Goal: Task Accomplishment & Management: Manage account settings

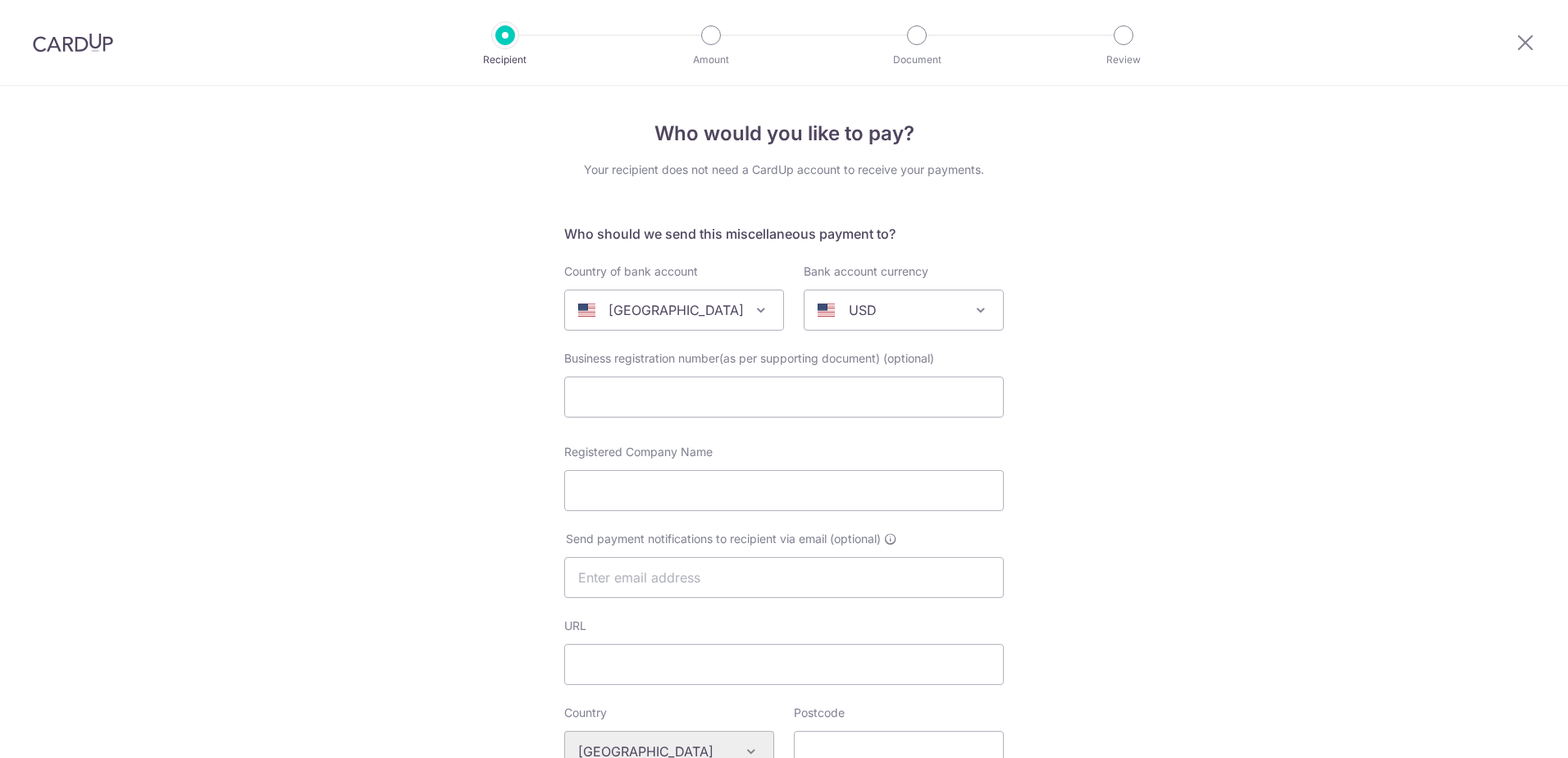
select select
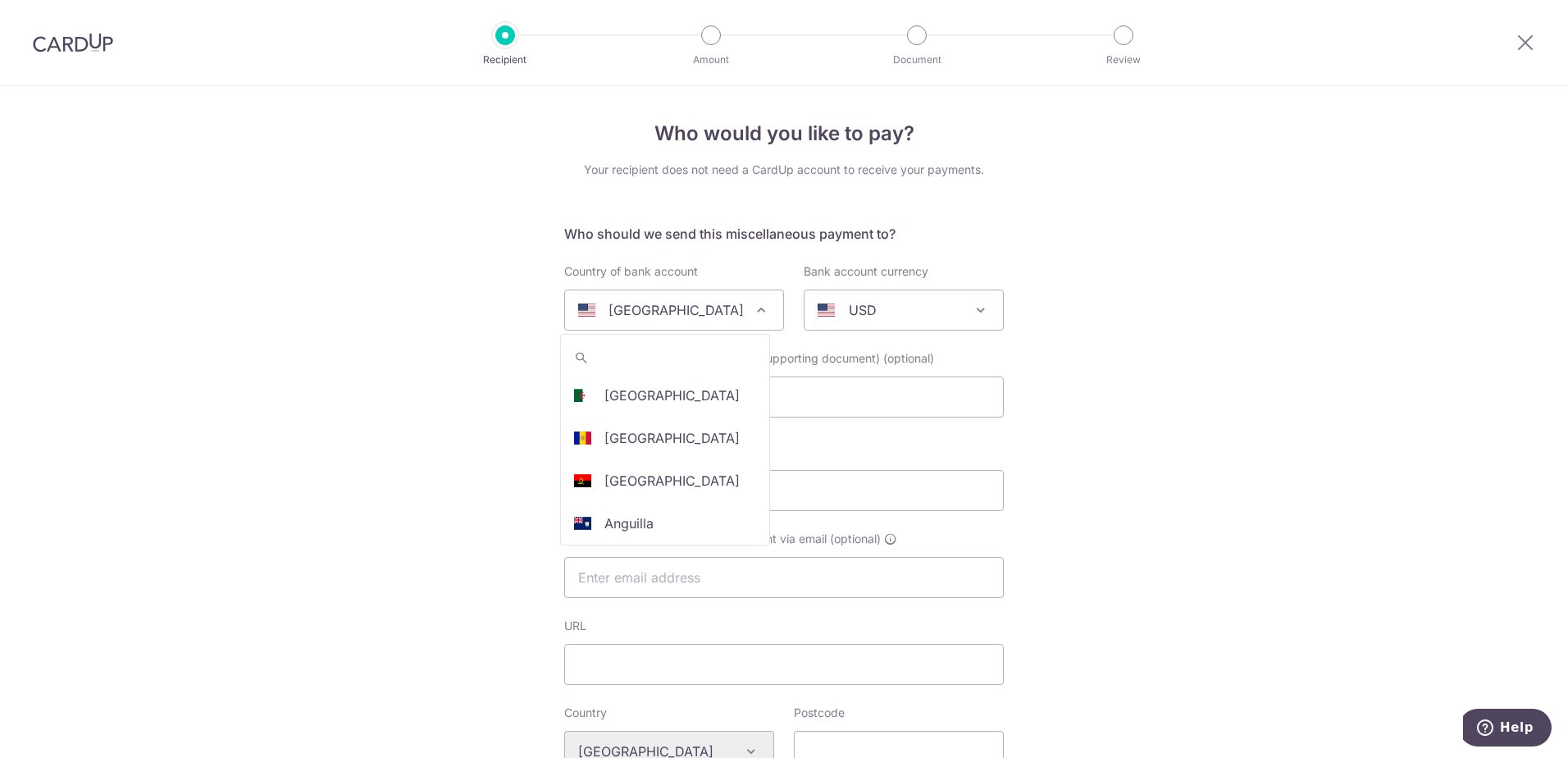
click at [752, 301] on span at bounding box center [761, 310] width 19 height 19
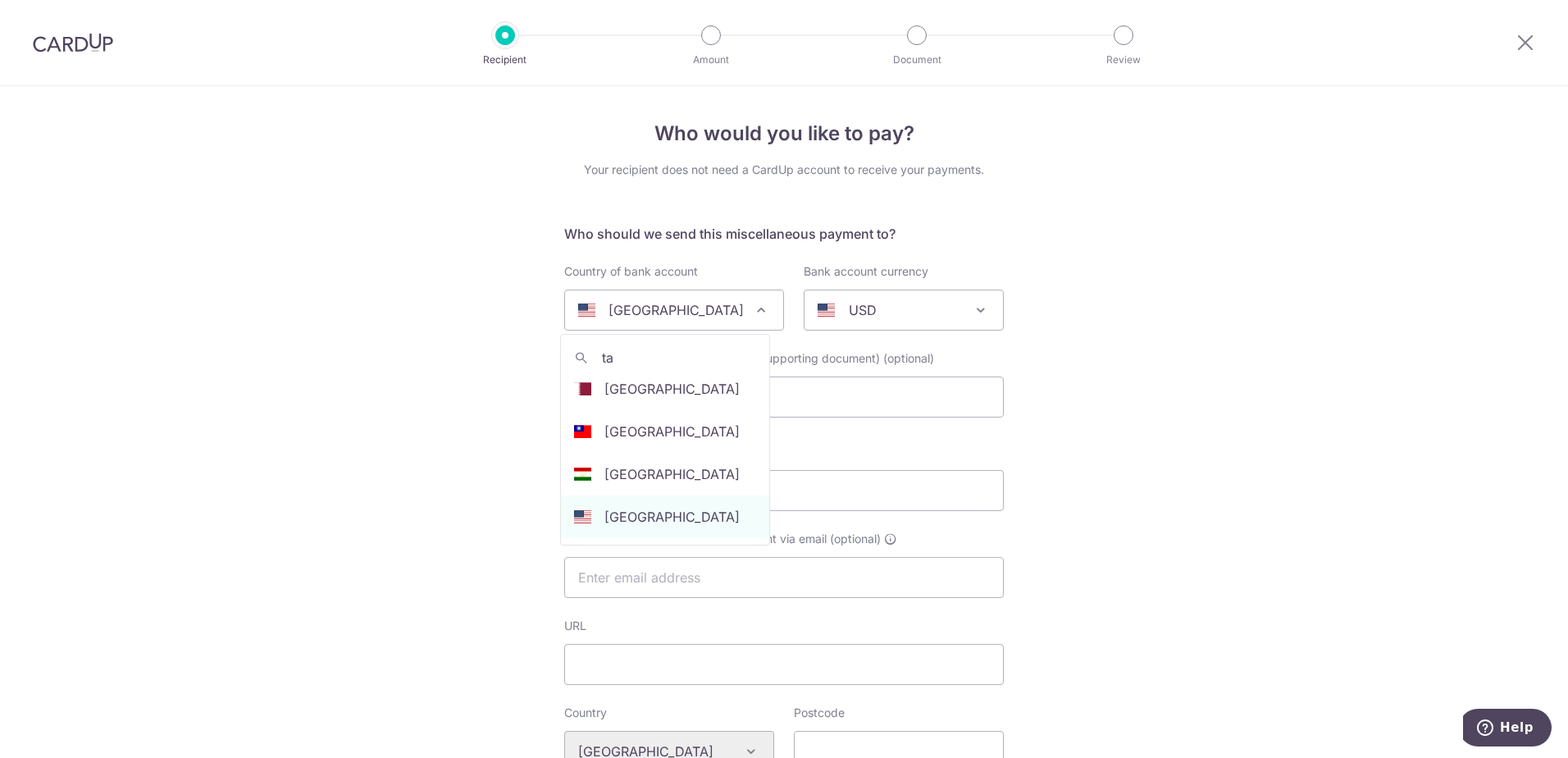
scroll to position [220, 0]
type input "ta"
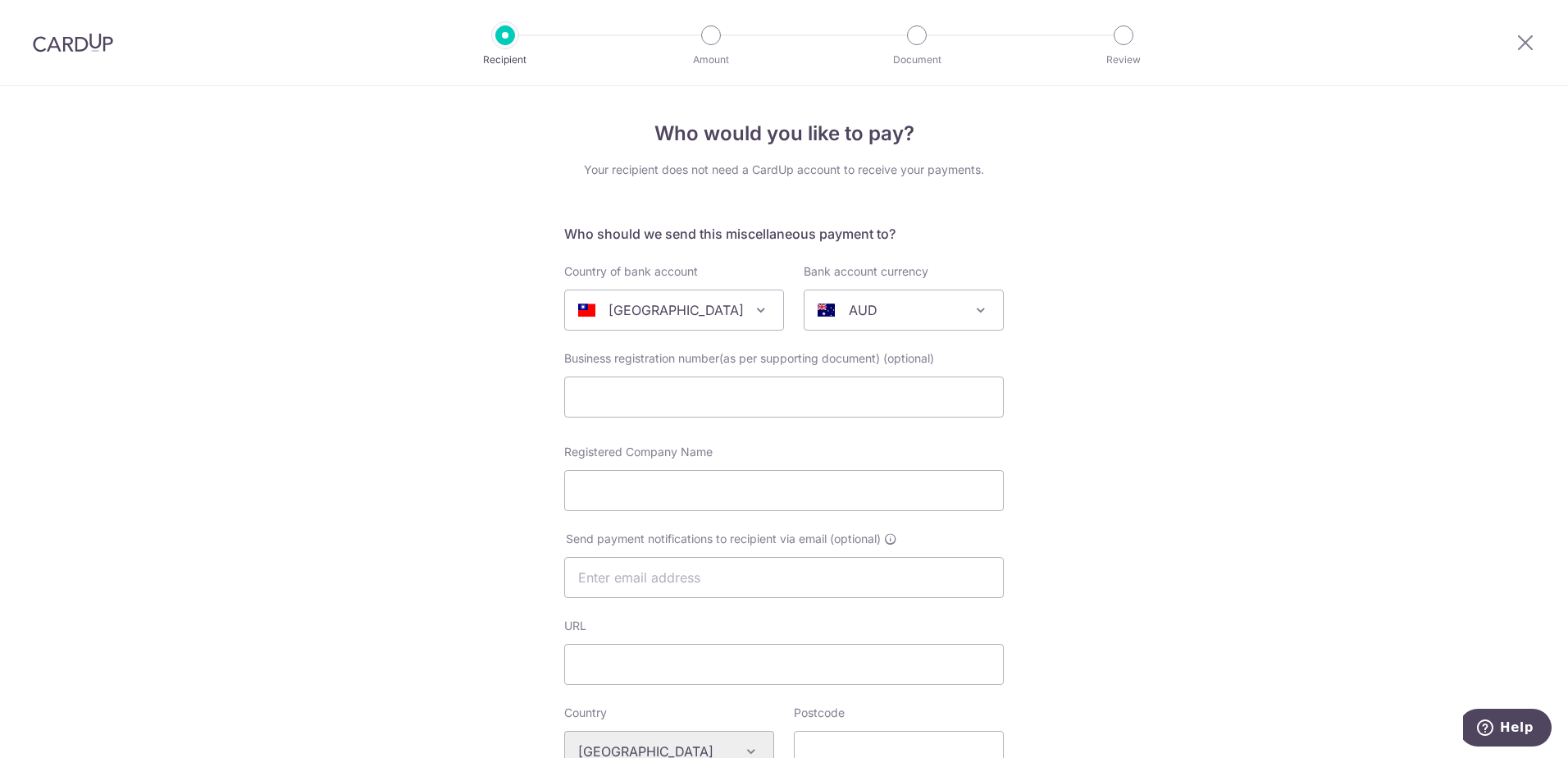
select select "228"
select select "Taiwan"
select select
click at [901, 310] on div "AUD" at bounding box center [890, 310] width 146 height 19
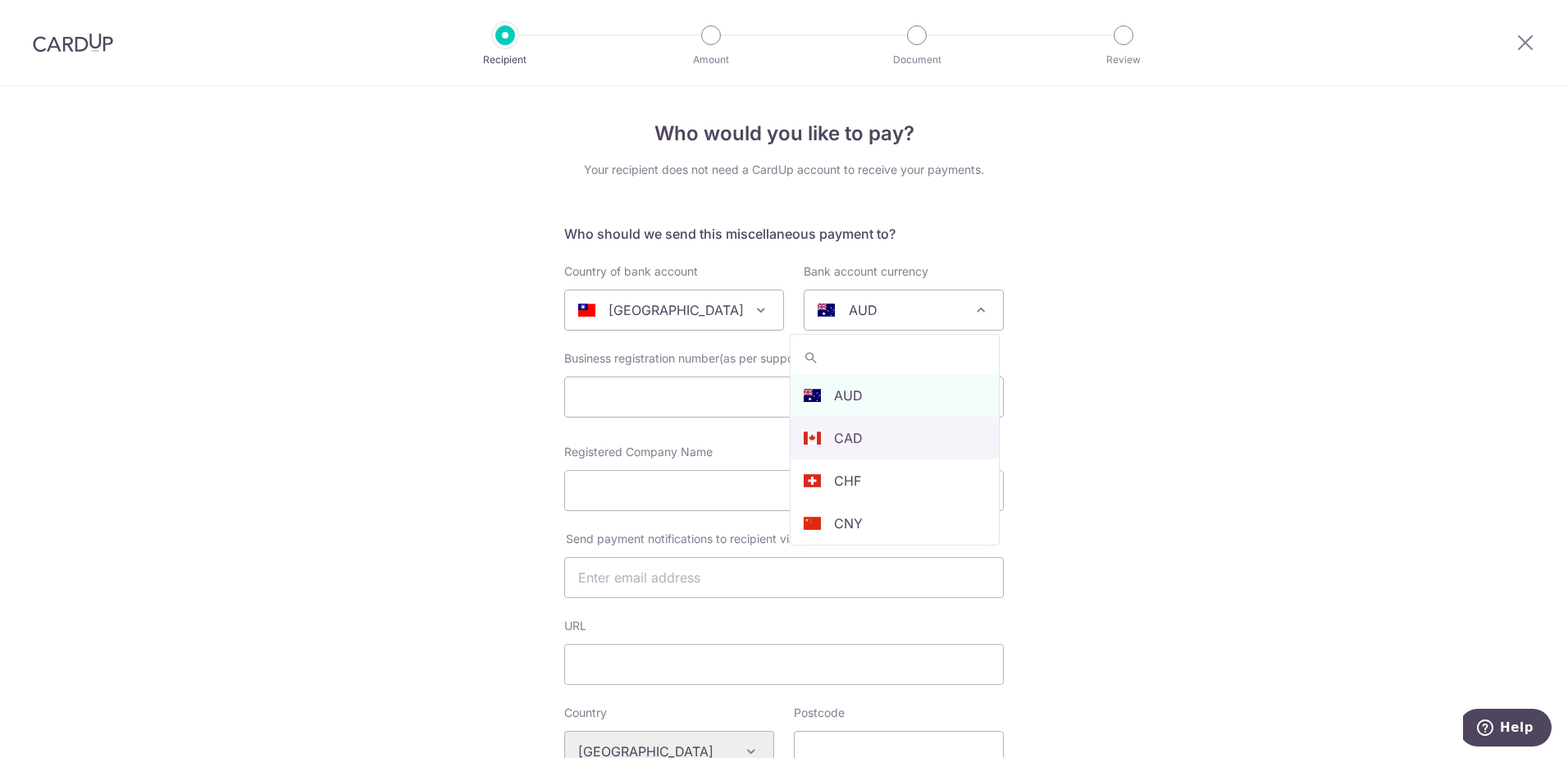
type input "t"
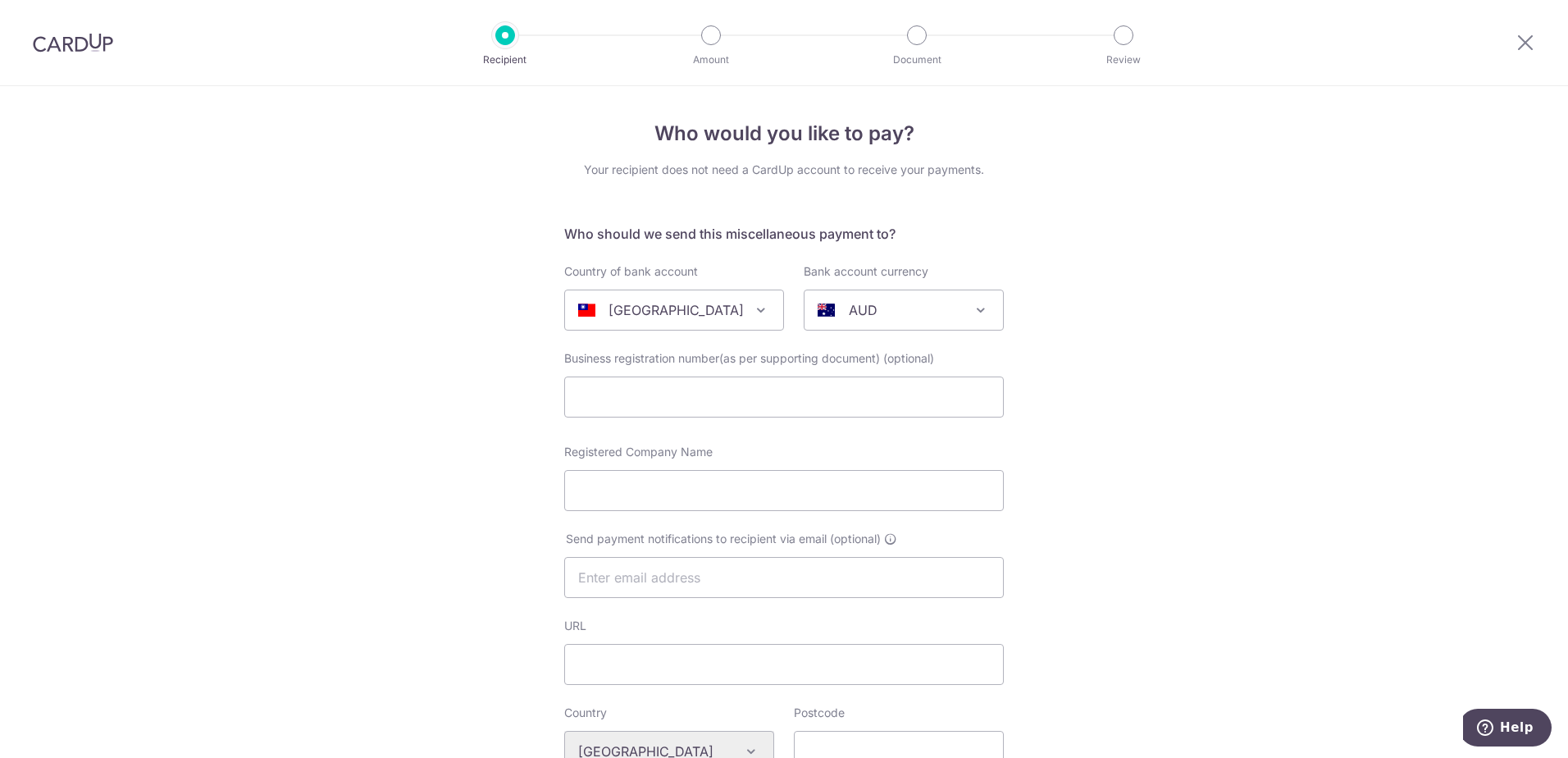
drag, startPoint x: 80, startPoint y: 43, endPoint x: 854, endPoint y: 68, distance: 774.4
click at [80, 43] on img at bounding box center [73, 42] width 81 height 19
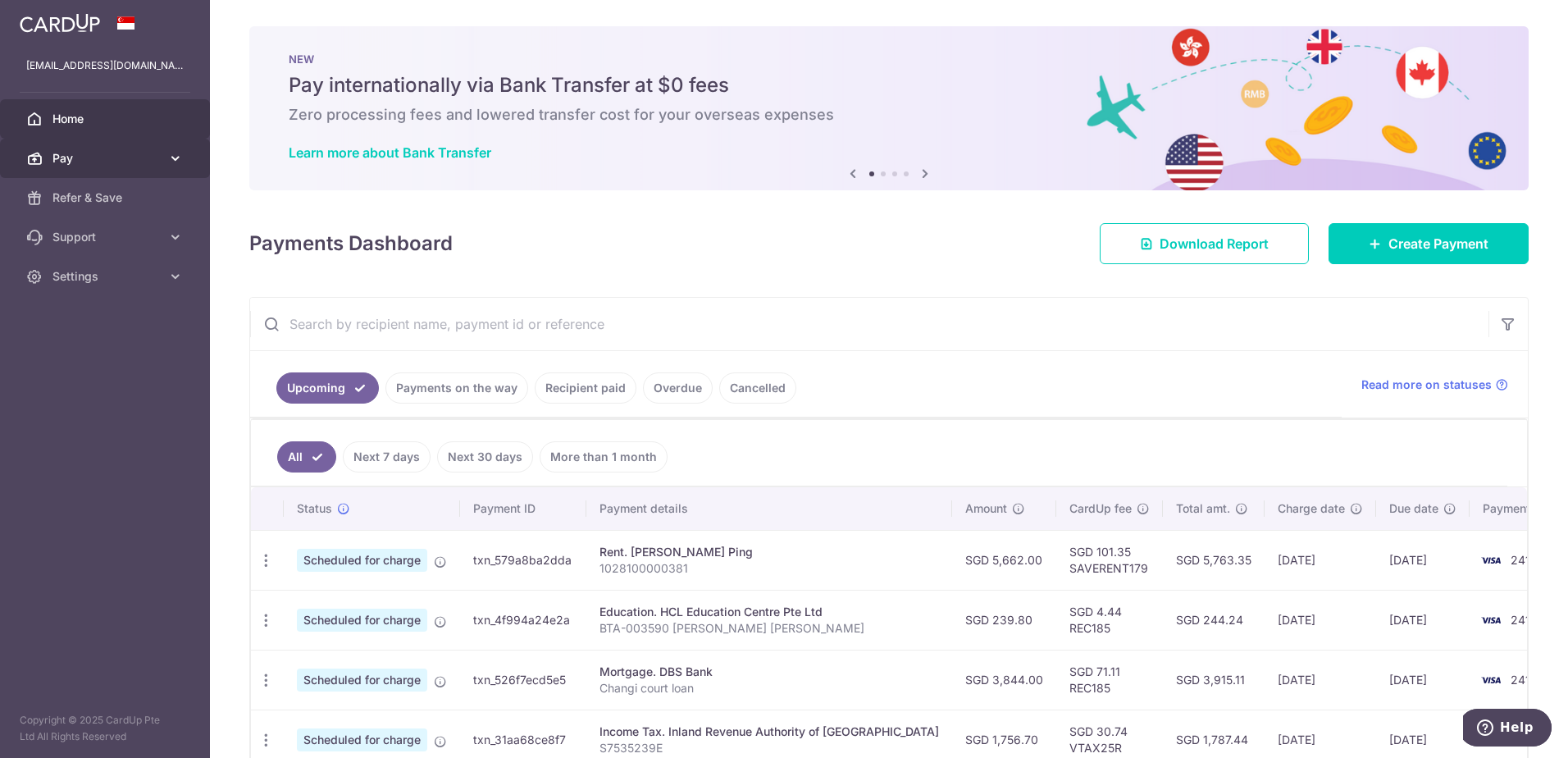
click at [86, 171] on link "Pay" at bounding box center [104, 158] width 210 height 39
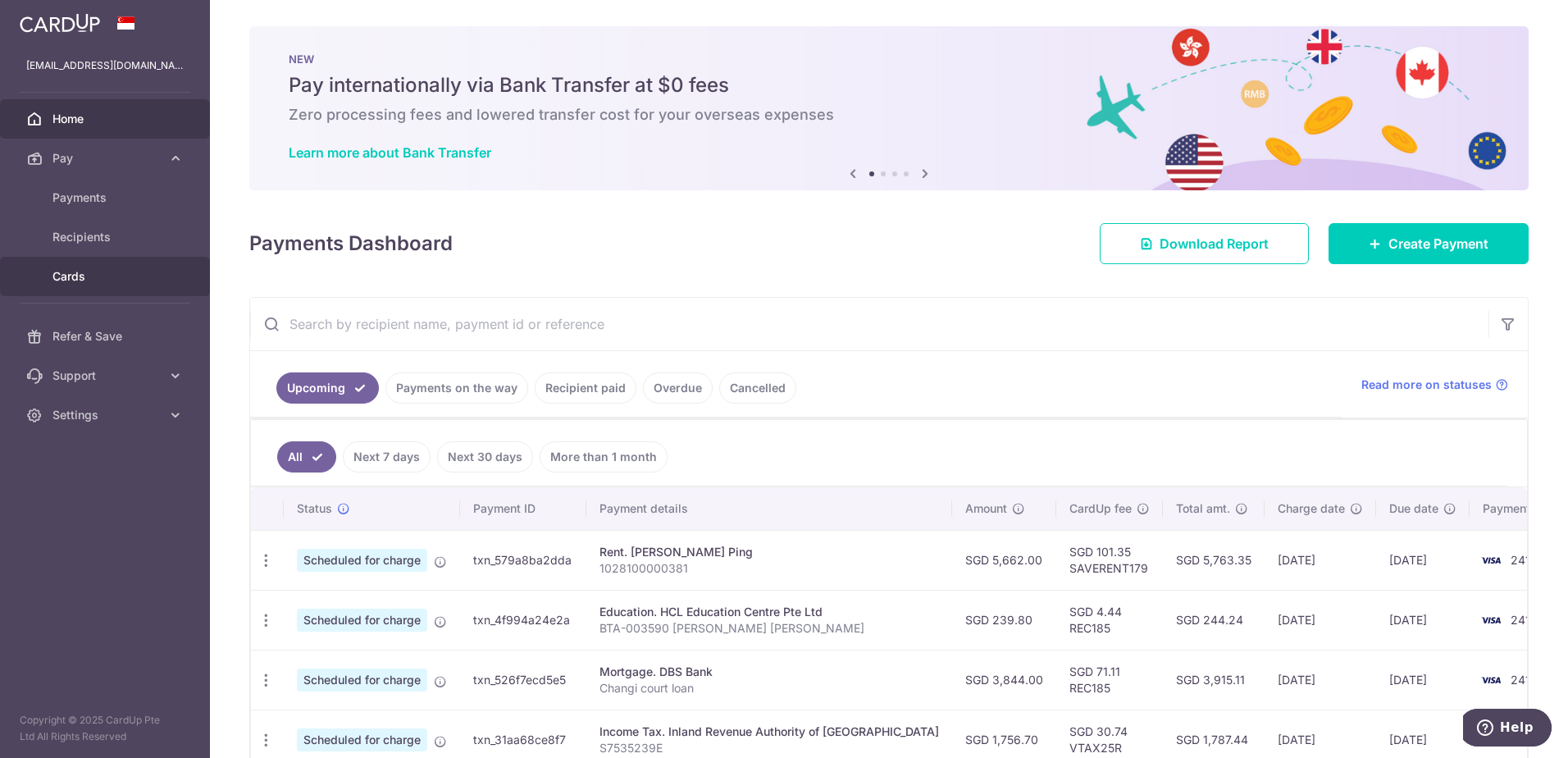
click at [71, 282] on span "Cards" at bounding box center [106, 276] width 108 height 17
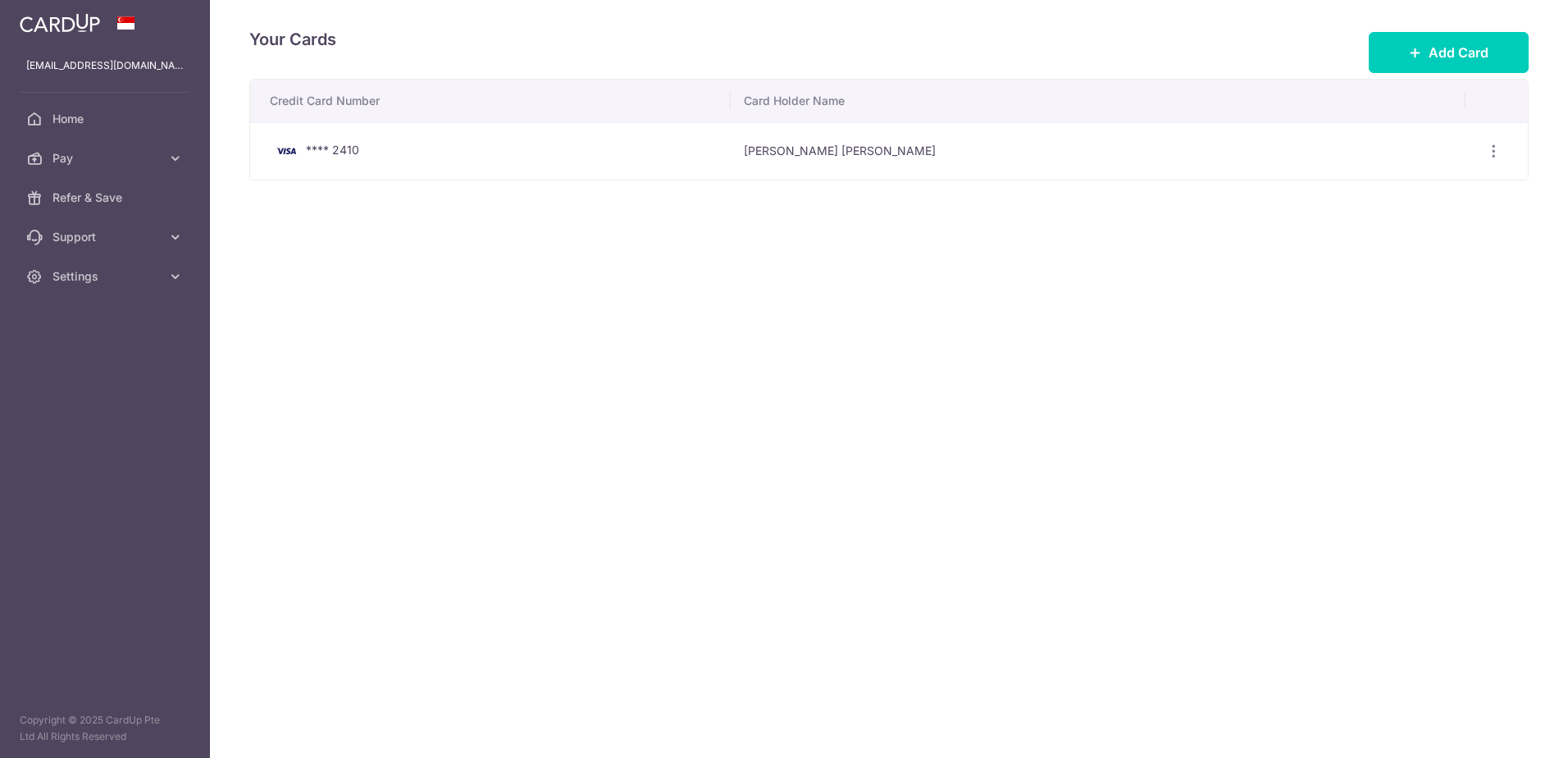
click at [71, 282] on span "Settings" at bounding box center [106, 276] width 108 height 17
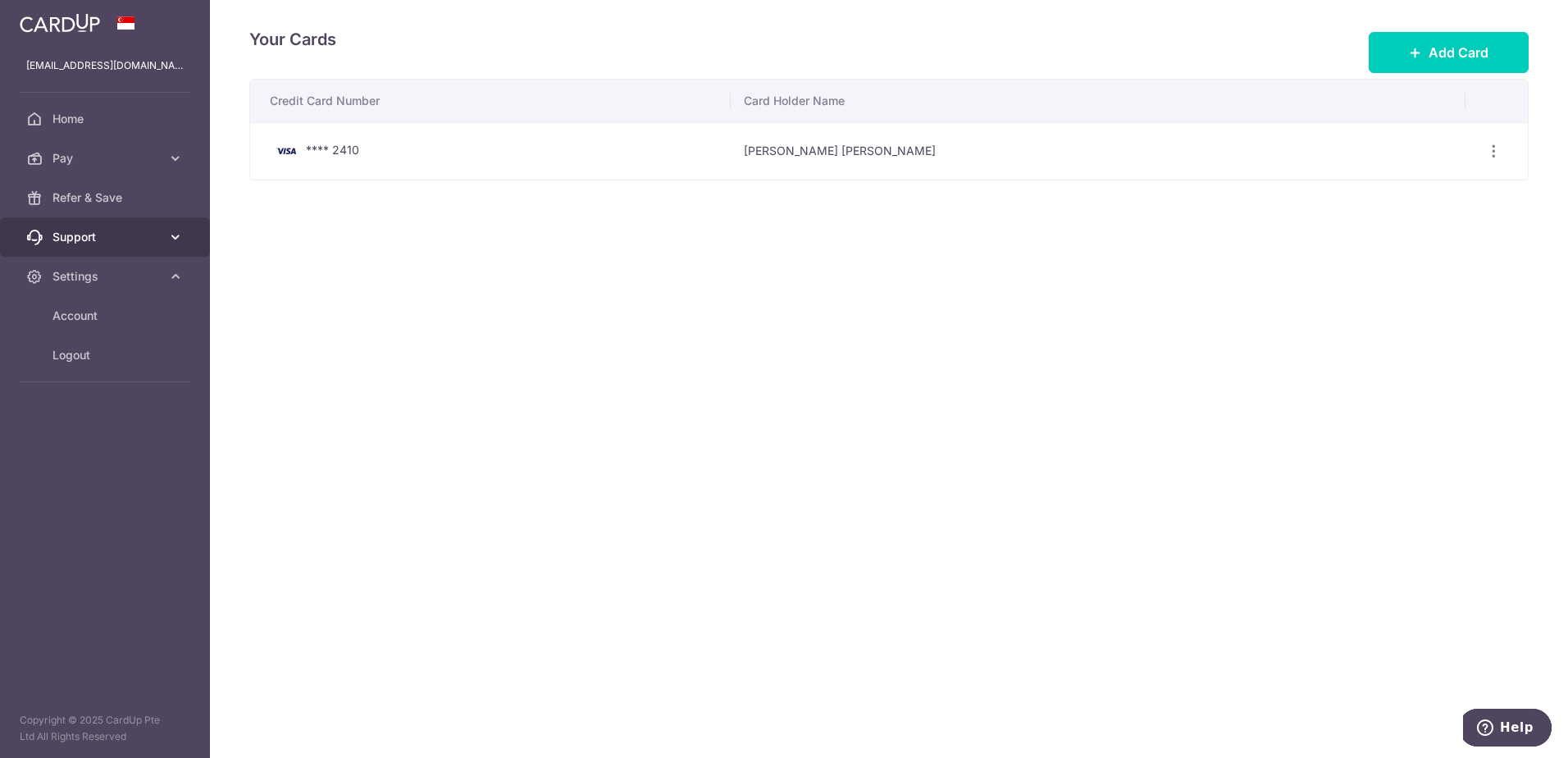
click at [98, 241] on span "Support" at bounding box center [106, 237] width 108 height 17
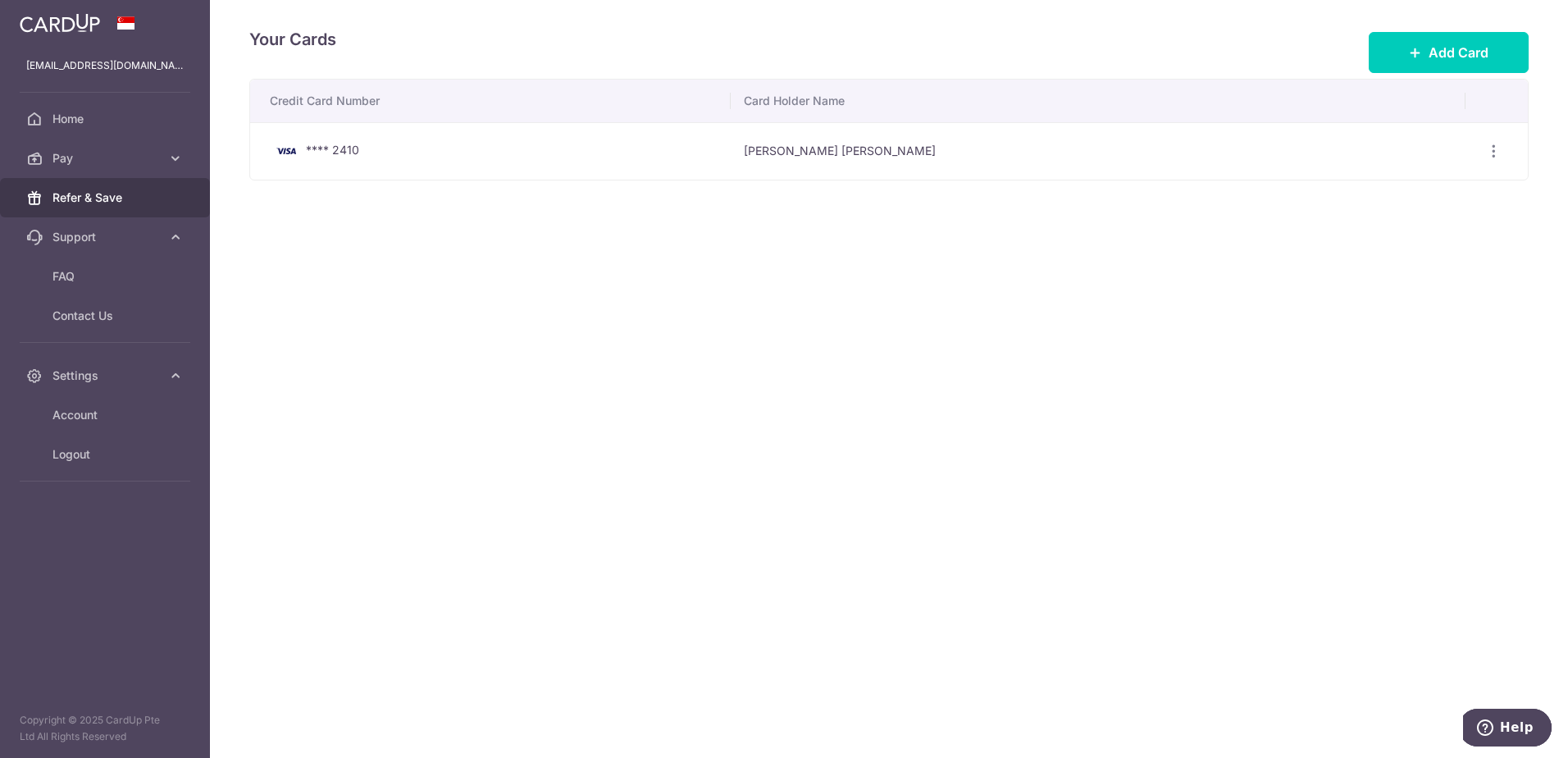
click at [113, 190] on span "Refer & Save" at bounding box center [106, 197] width 108 height 17
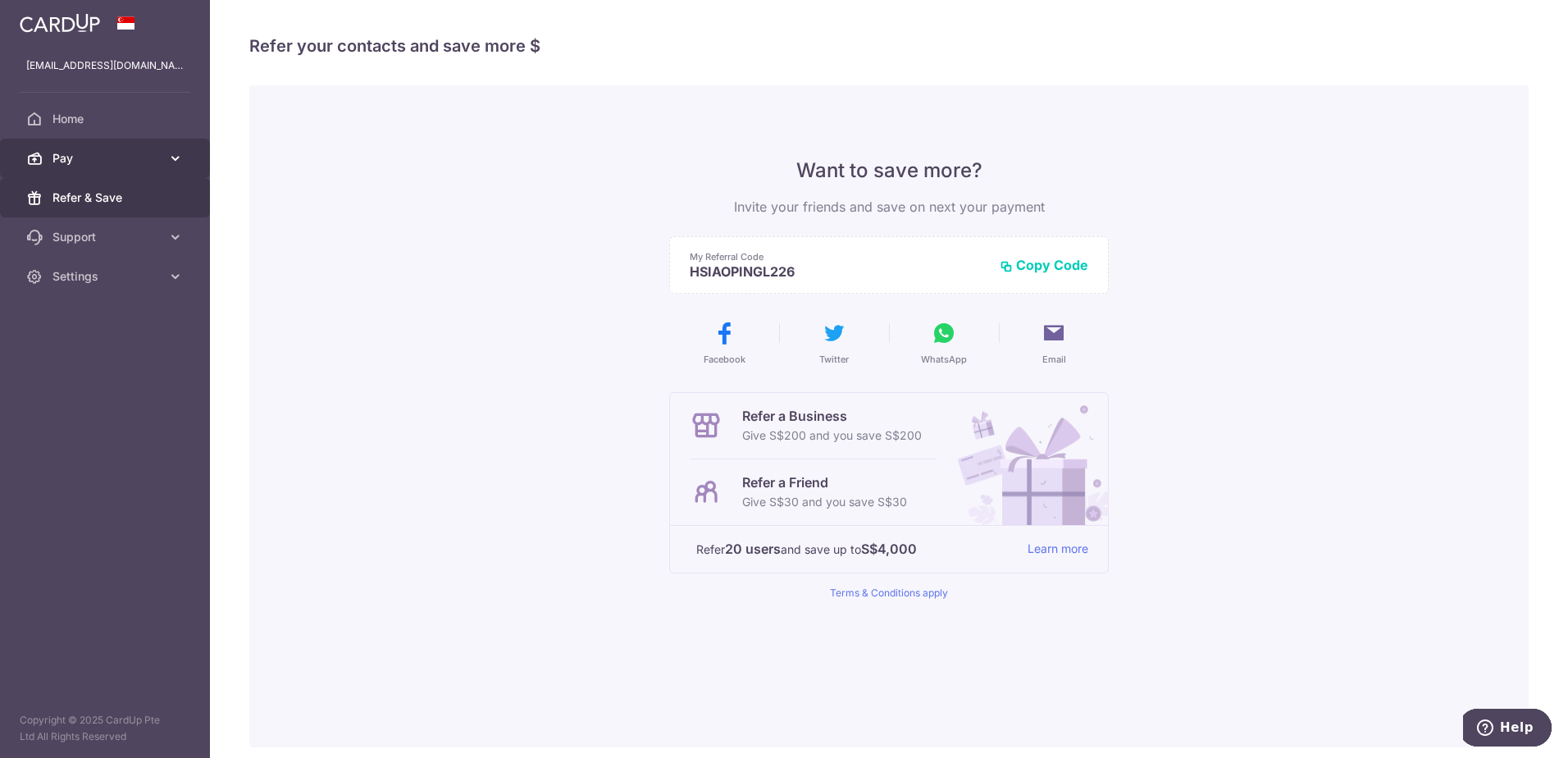
click at [163, 164] on link "Pay" at bounding box center [104, 158] width 210 height 39
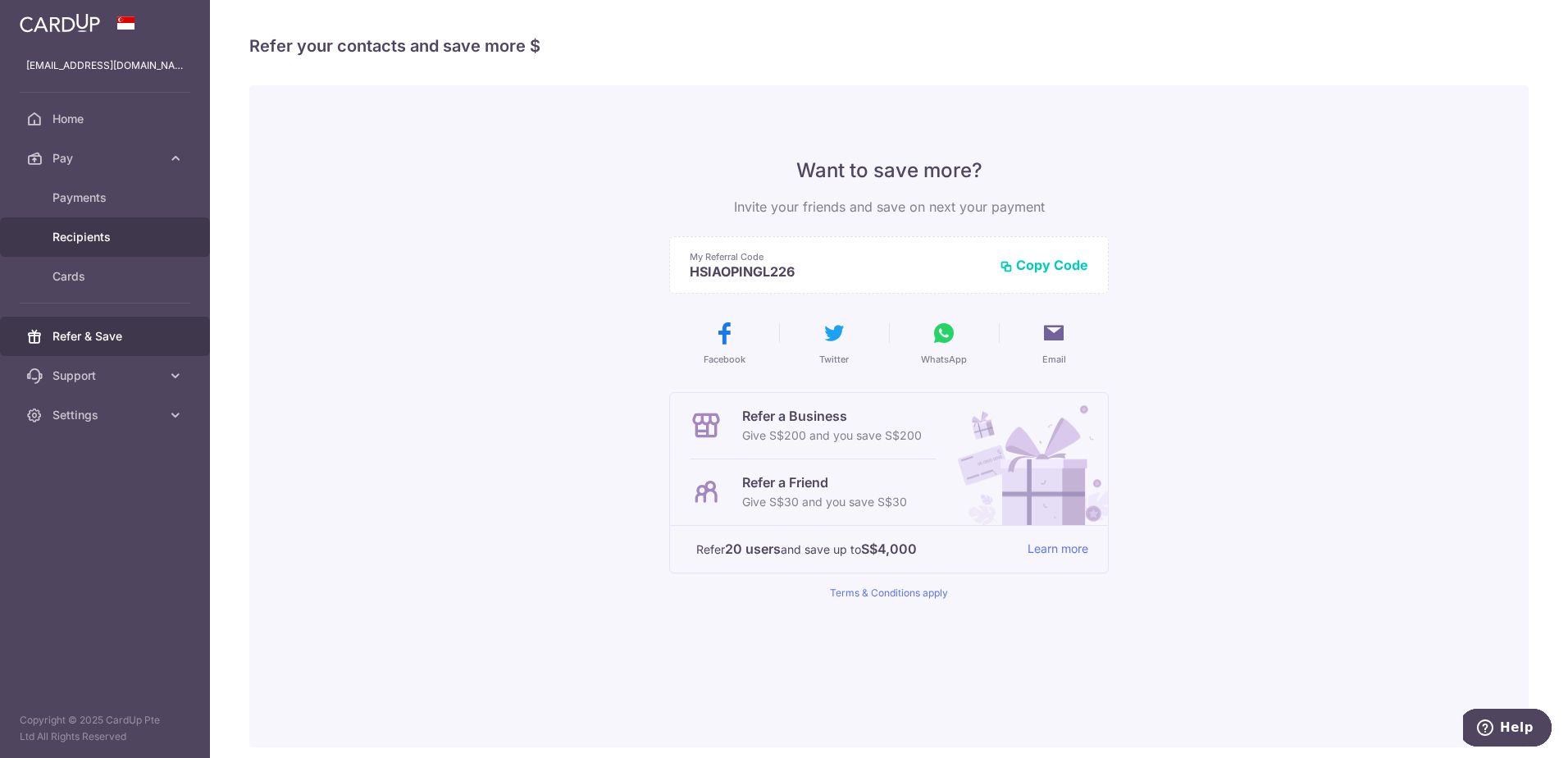
click at [139, 225] on link "Recipients" at bounding box center [104, 237] width 210 height 39
